Goal: Task Accomplishment & Management: Manage account settings

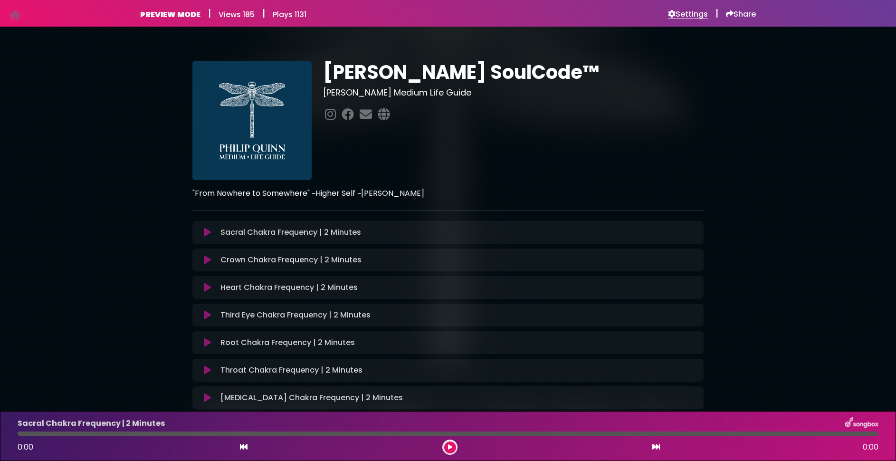
click at [691, 15] on h6 "Settings" at bounding box center [688, 13] width 40 height 9
click at [693, 13] on h6 "Settings" at bounding box center [688, 13] width 40 height 9
click at [686, 15] on h6 "Settings" at bounding box center [688, 13] width 40 height 9
